Goal: Transaction & Acquisition: Purchase product/service

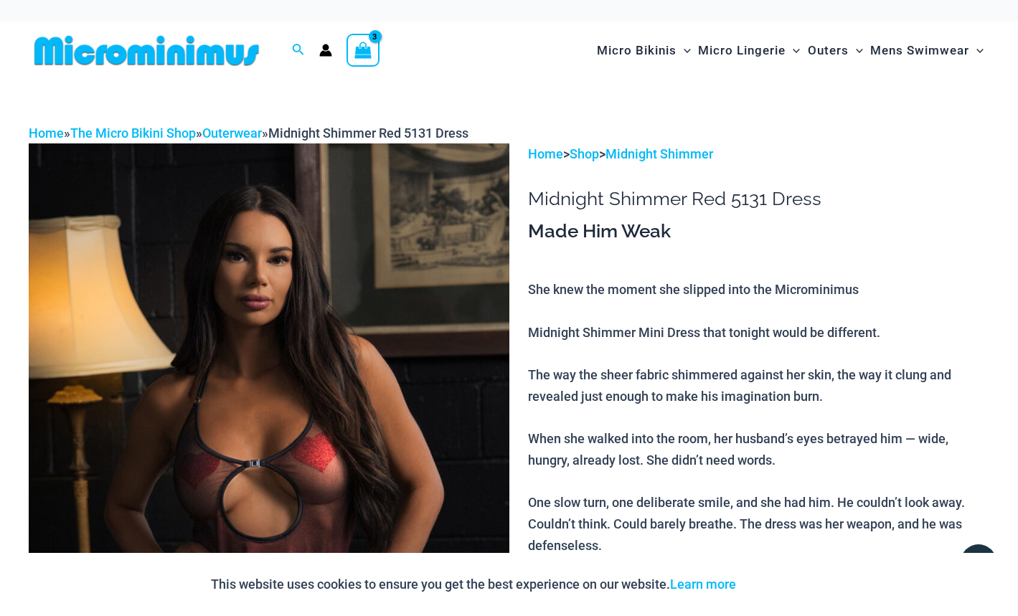
click at [361, 50] on icon "View Shopping Cart, 3 items" at bounding box center [363, 50] width 17 height 17
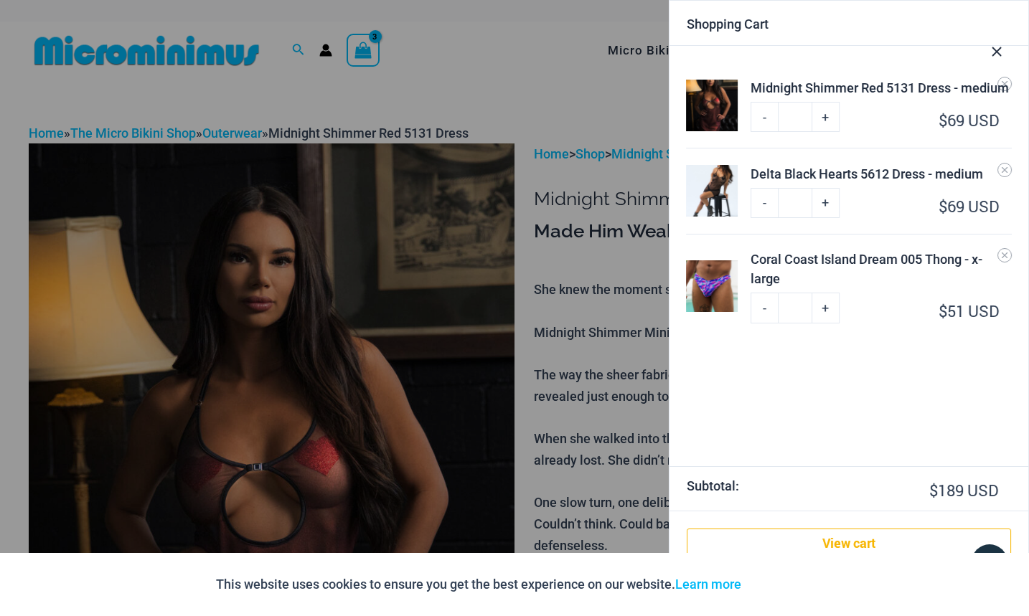
click at [765, 202] on link "-" at bounding box center [764, 203] width 27 height 30
type input "*"
click at [1005, 168] on icon "Remove Delta Black Hearts 5612 Dress - medium from cart" at bounding box center [1005, 170] width 10 height 10
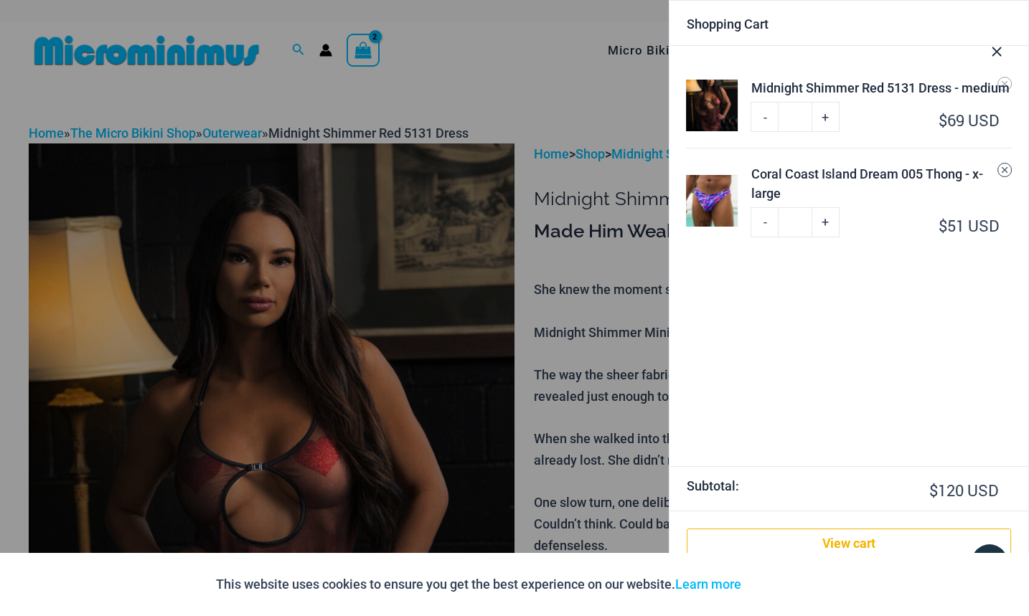
click at [1008, 173] on icon "Remove Coral Coast Island Dream 005 Thong - x-large from cart" at bounding box center [1005, 170] width 10 height 10
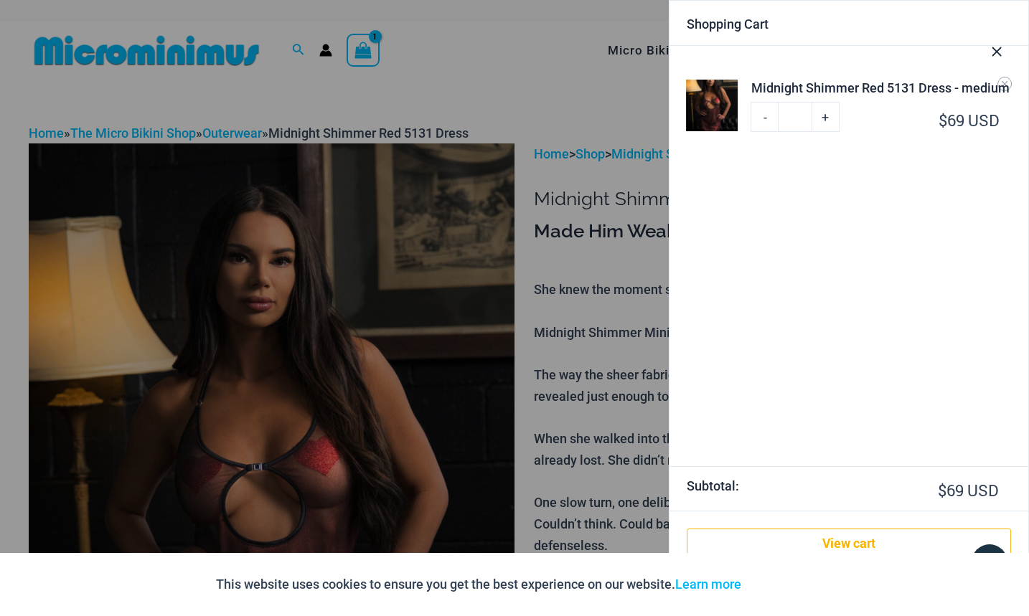
click at [434, 258] on div at bounding box center [514, 308] width 1029 height 616
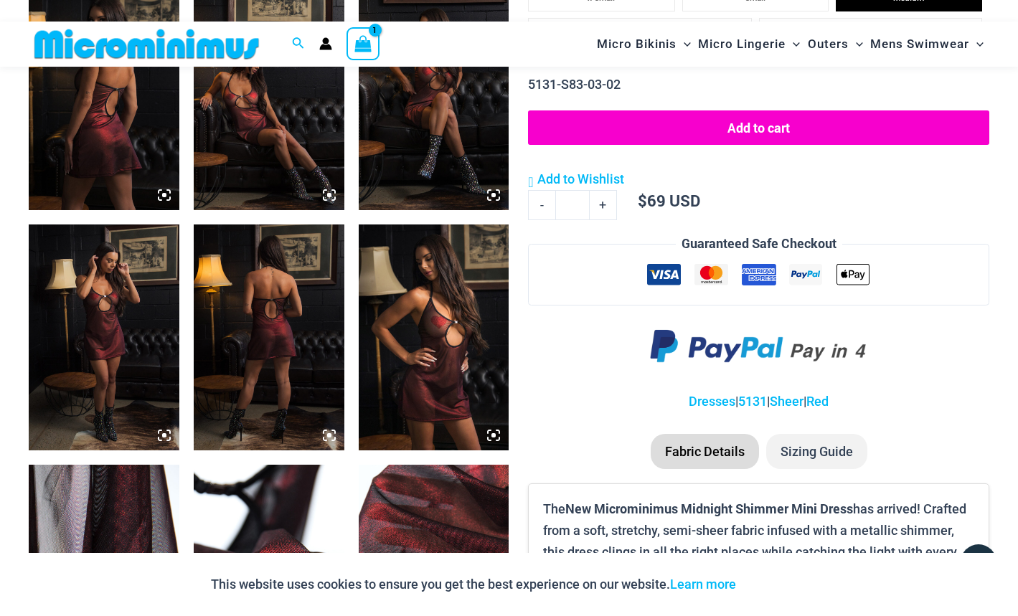
scroll to position [944, 0]
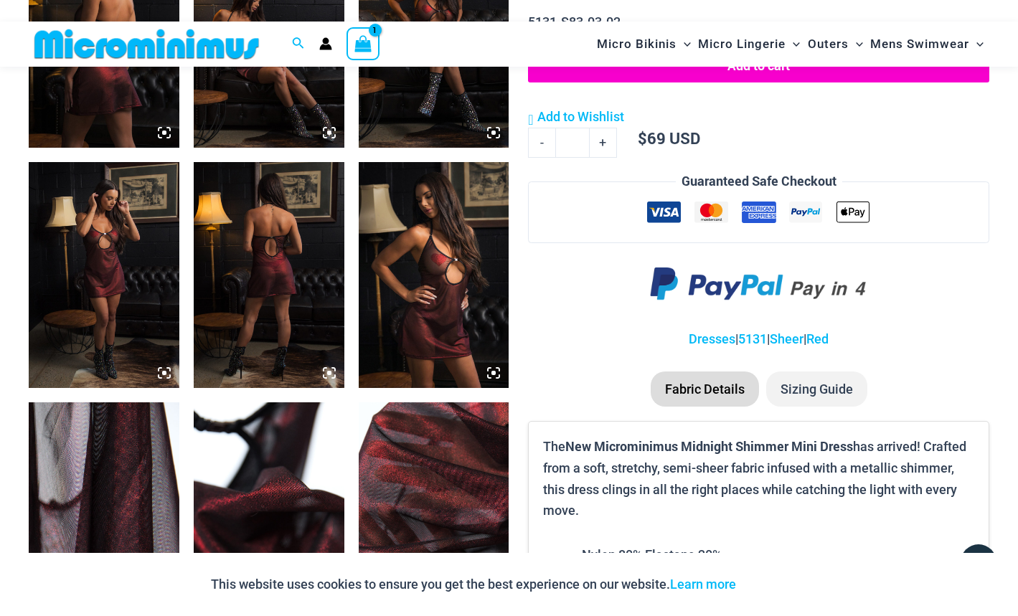
click at [105, 274] on img at bounding box center [104, 275] width 151 height 226
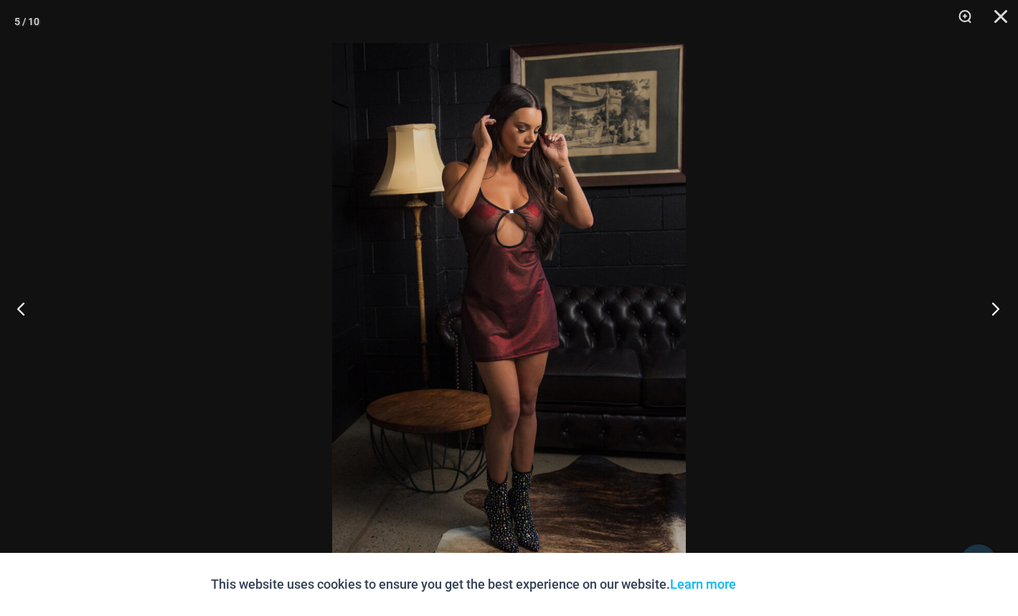
click at [994, 311] on button "Next" at bounding box center [991, 309] width 54 height 72
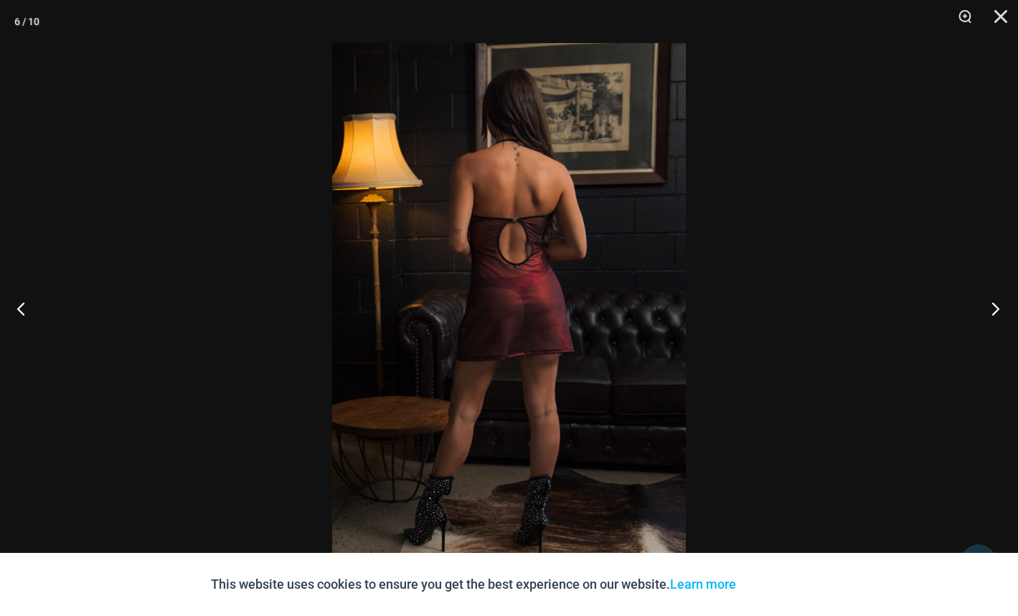
click at [994, 311] on button "Next" at bounding box center [991, 309] width 54 height 72
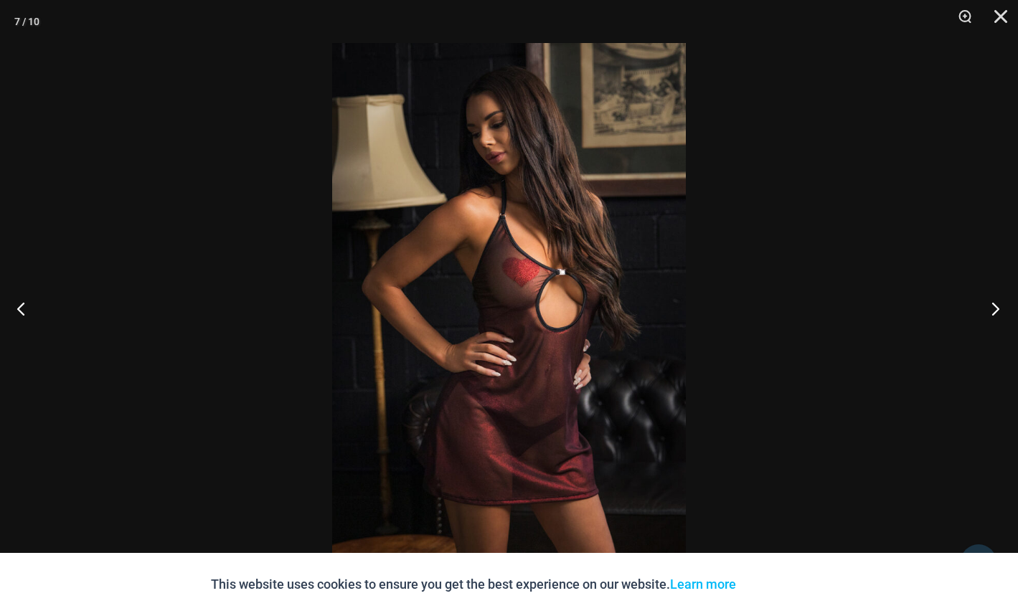
click at [994, 311] on button "Next" at bounding box center [991, 309] width 54 height 72
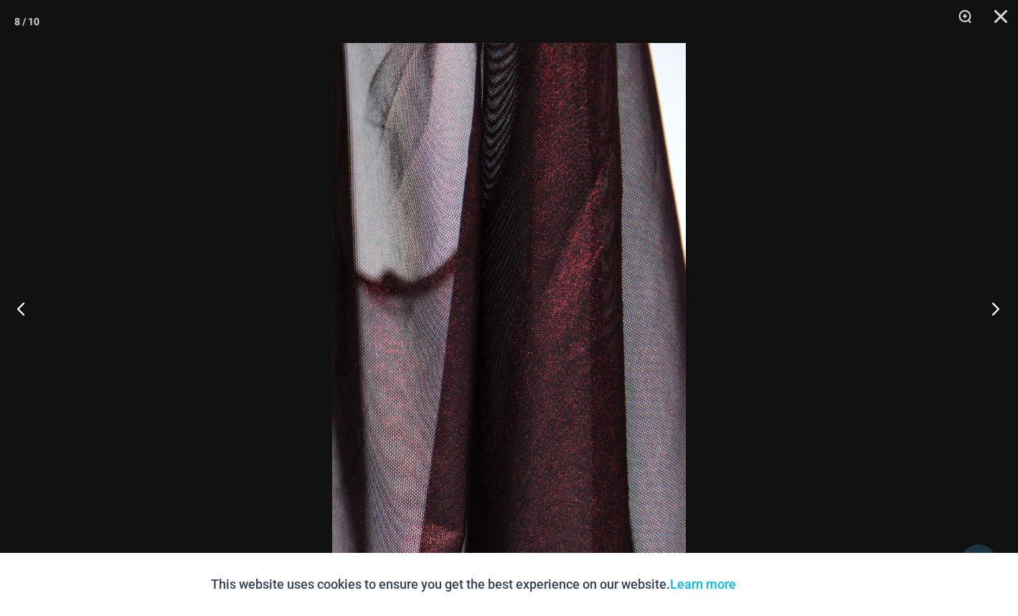
click at [994, 311] on button "Next" at bounding box center [991, 309] width 54 height 72
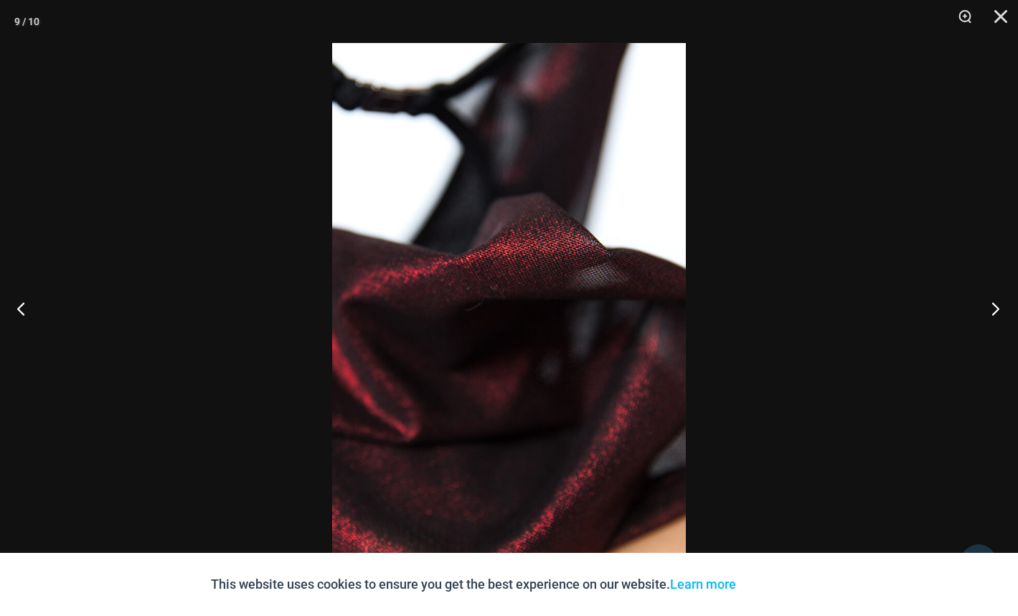
click at [994, 311] on button "Next" at bounding box center [991, 309] width 54 height 72
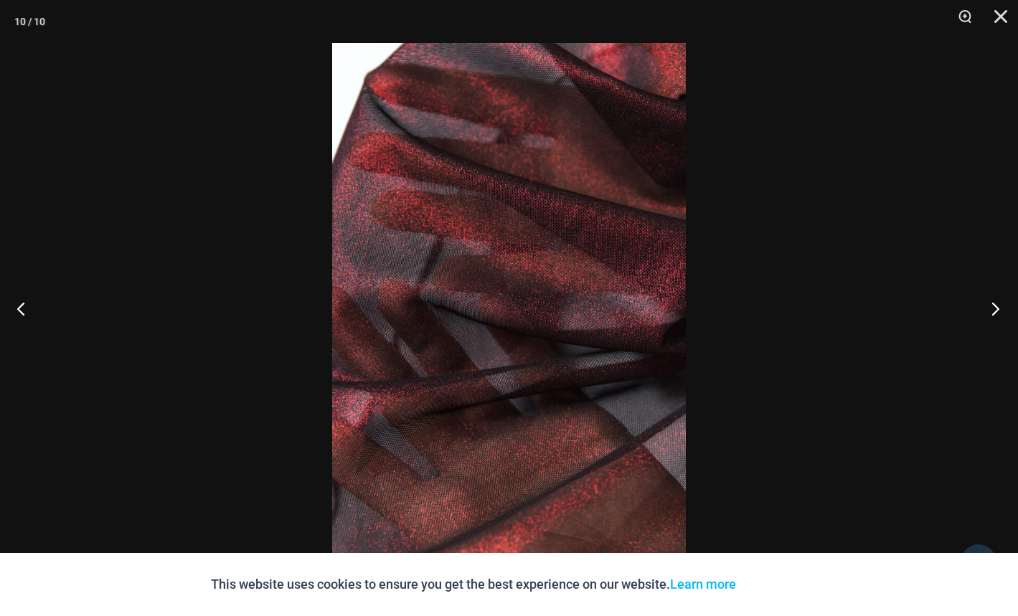
click at [994, 311] on button "Next" at bounding box center [991, 309] width 54 height 72
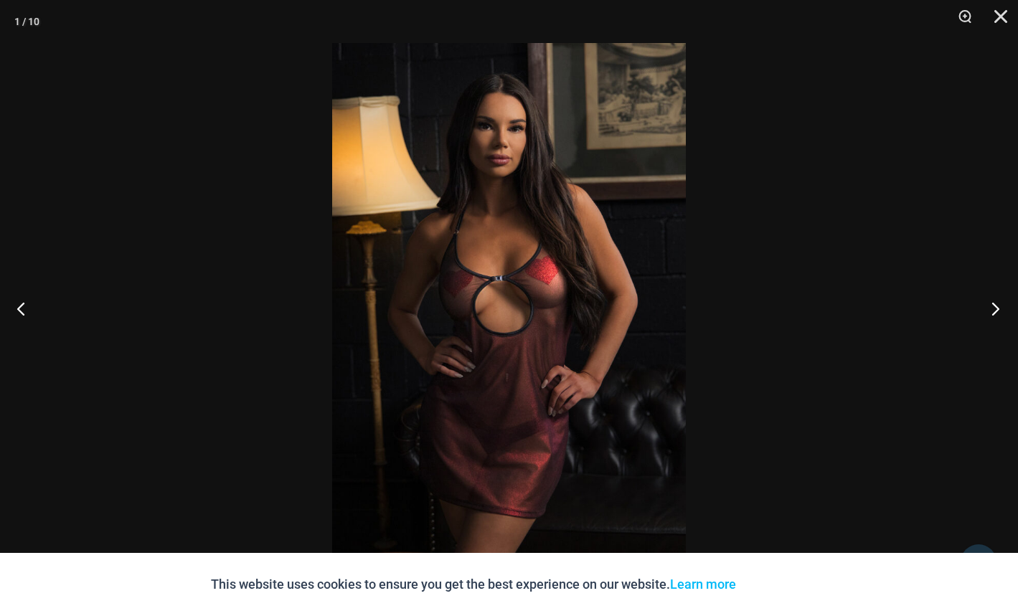
click at [994, 311] on button "Next" at bounding box center [991, 309] width 54 height 72
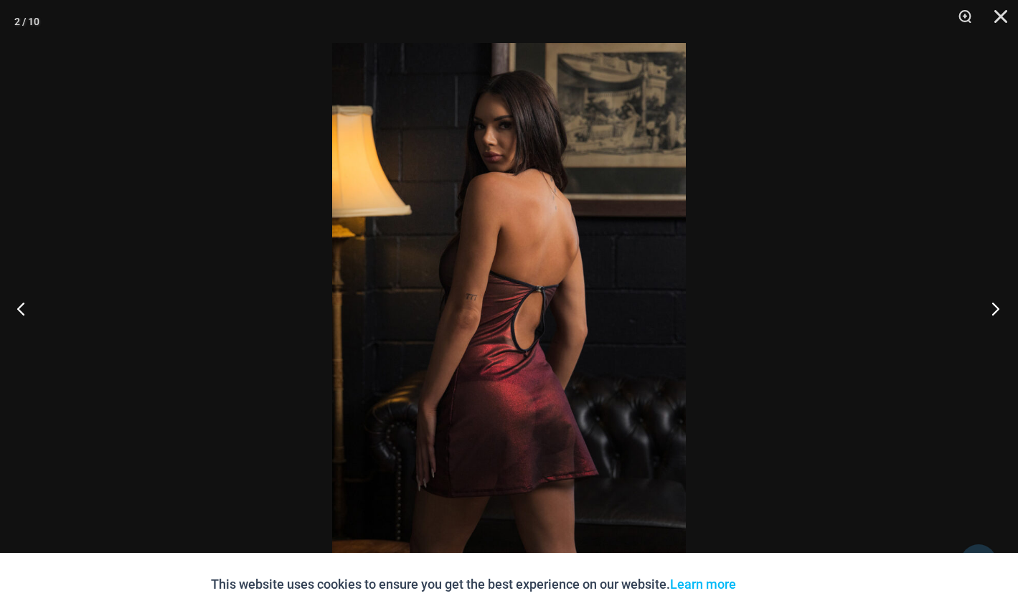
click at [994, 311] on button "Next" at bounding box center [991, 309] width 54 height 72
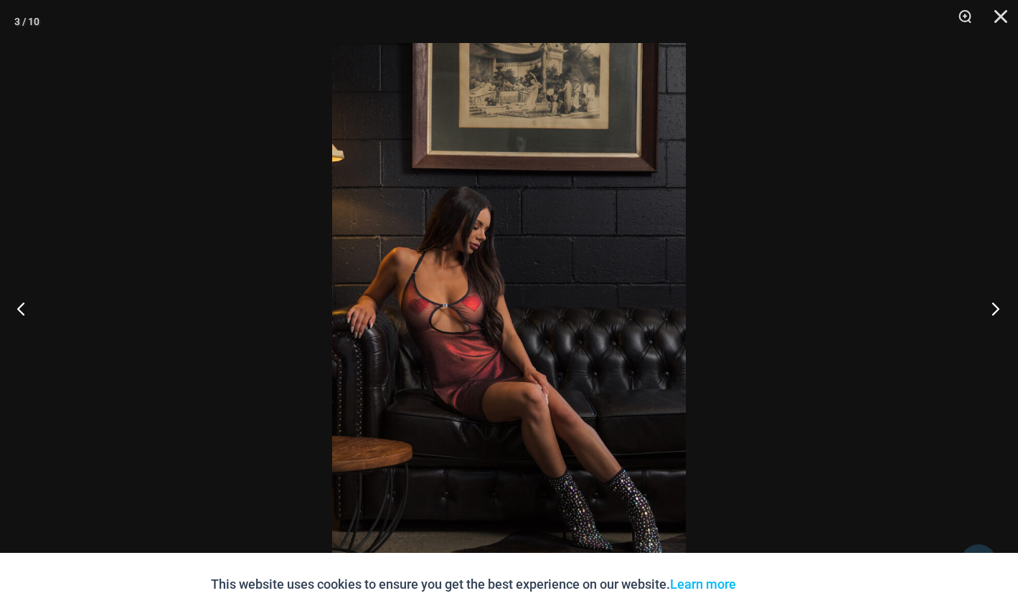
click at [994, 311] on button "Next" at bounding box center [991, 309] width 54 height 72
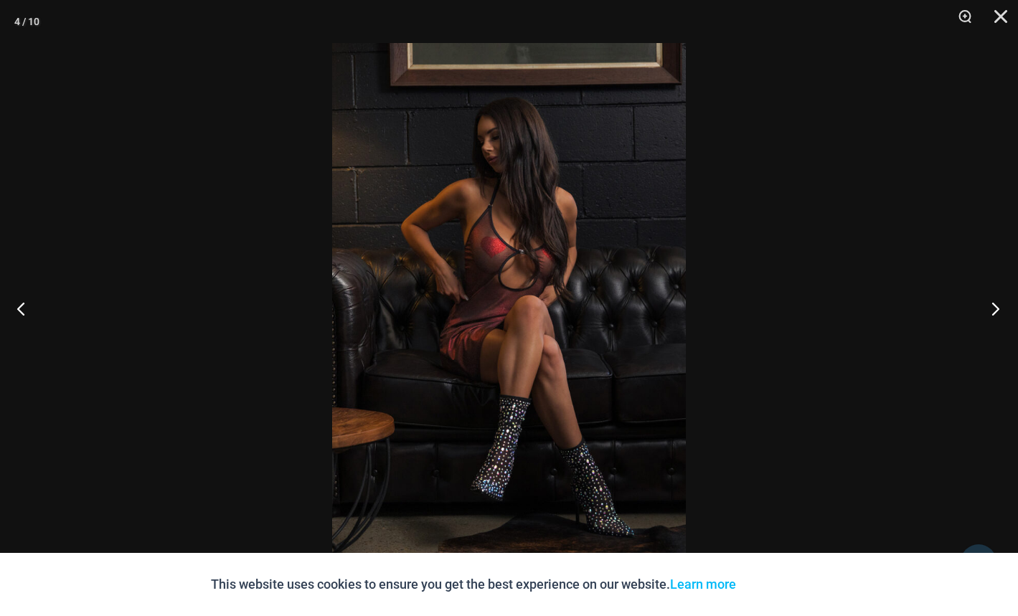
click at [994, 311] on button "Next" at bounding box center [991, 309] width 54 height 72
